Goal: Information Seeking & Learning: Learn about a topic

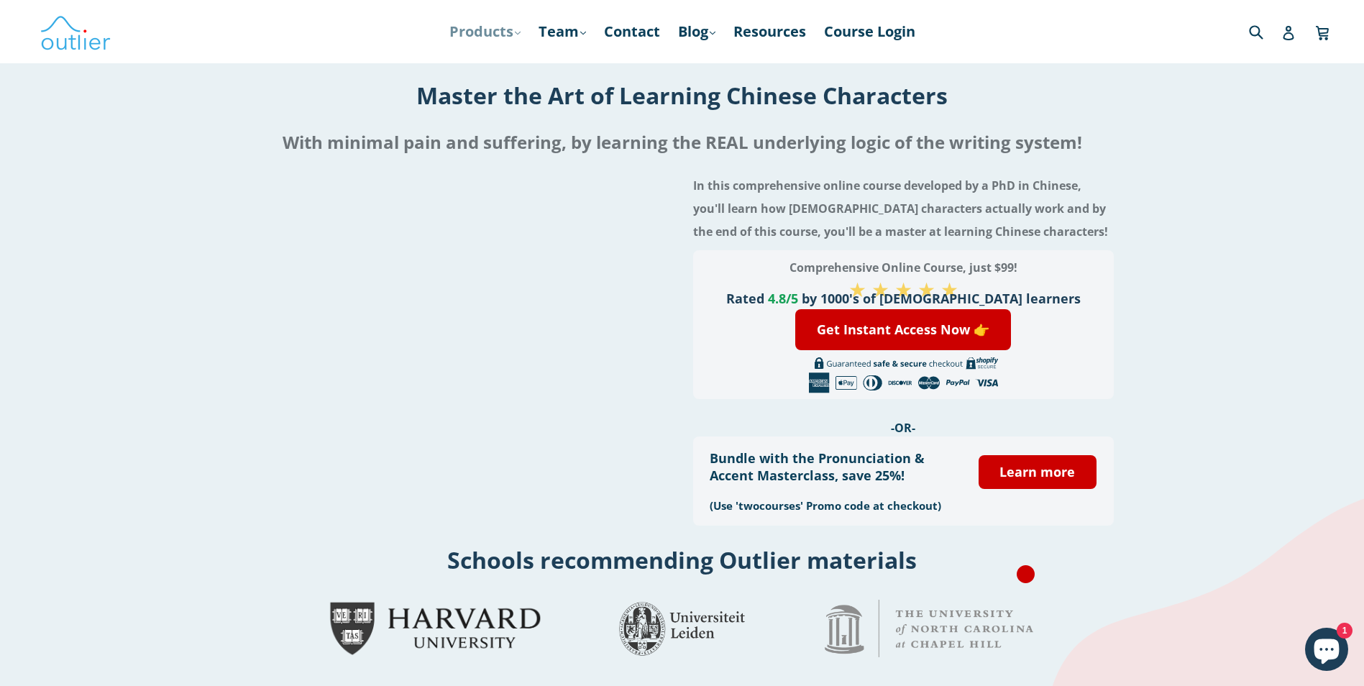
click at [500, 32] on link "Products .cls-1{fill:#231f20} expand" at bounding box center [485, 32] width 86 height 26
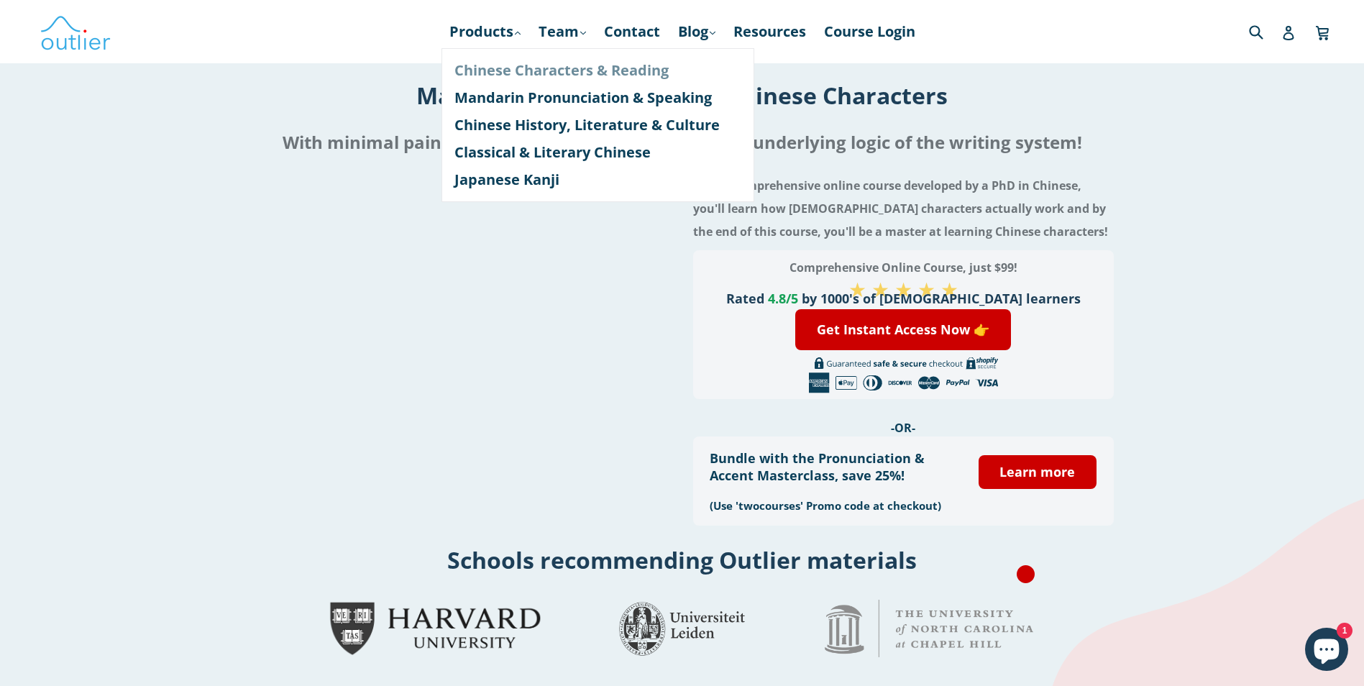
click at [510, 63] on link "Chinese Characters & Reading" at bounding box center [597, 70] width 287 height 27
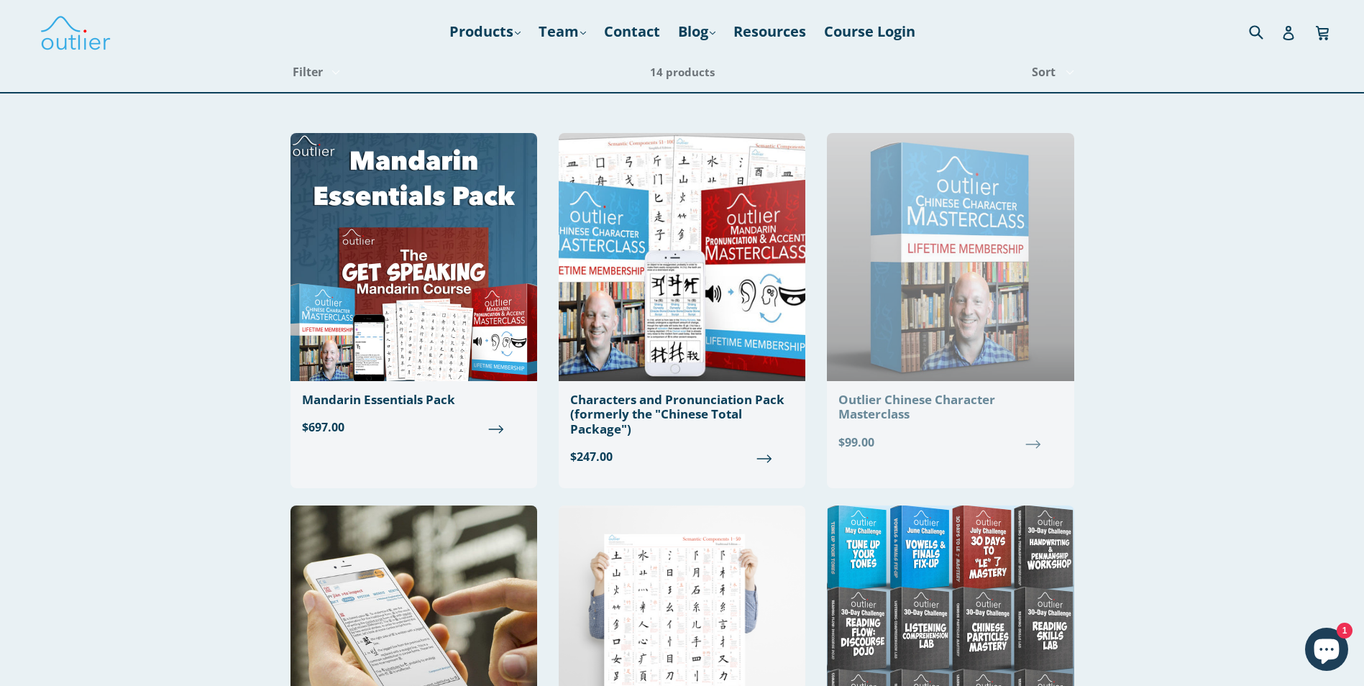
click at [960, 218] on img at bounding box center [950, 257] width 247 height 248
